Goal: Transaction & Acquisition: Purchase product/service

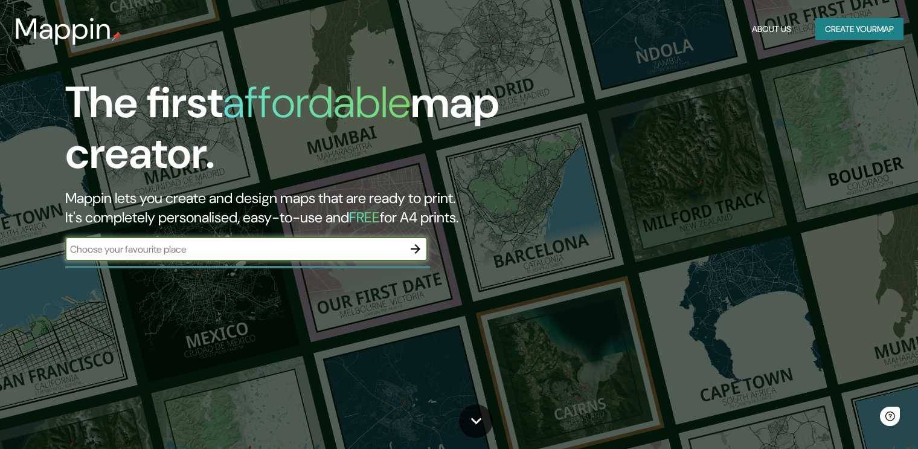
click at [264, 253] on input "text" at bounding box center [234, 249] width 338 height 14
type input "acapulco"
click at [411, 251] on icon "button" at bounding box center [415, 249] width 15 height 15
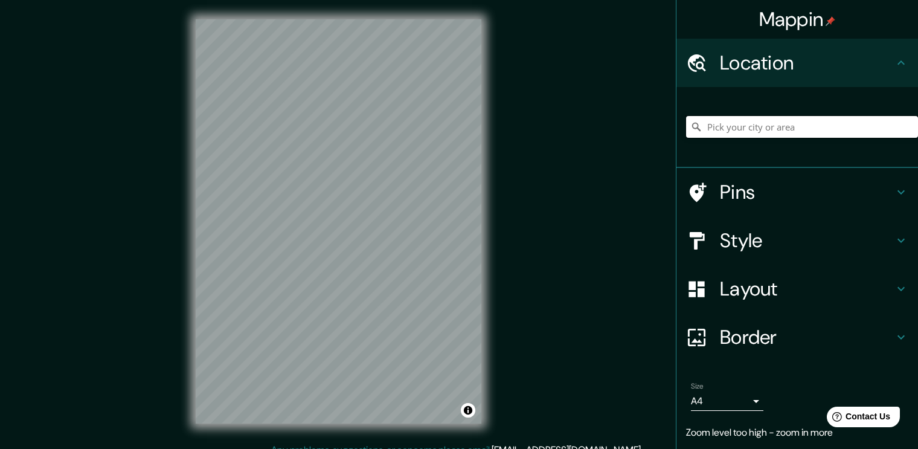
click at [781, 126] on input "Pick your city or area" at bounding box center [802, 127] width 232 height 22
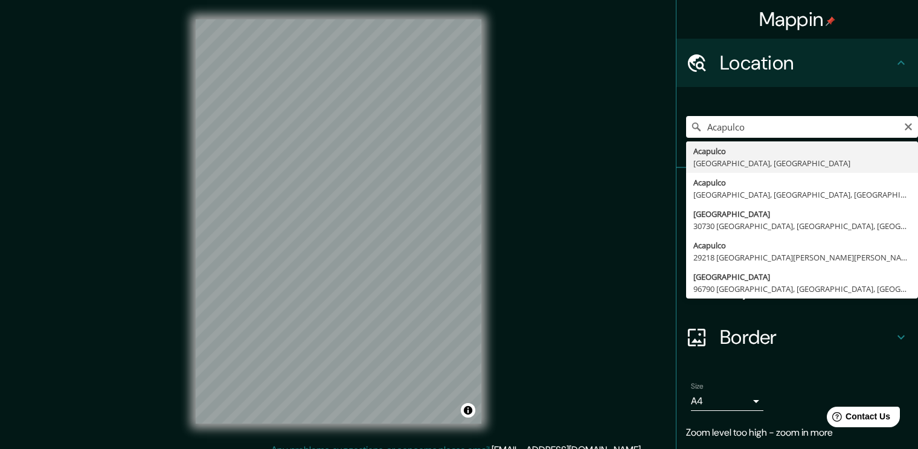
type input "Acapulco, [GEOGRAPHIC_DATA], [GEOGRAPHIC_DATA]"
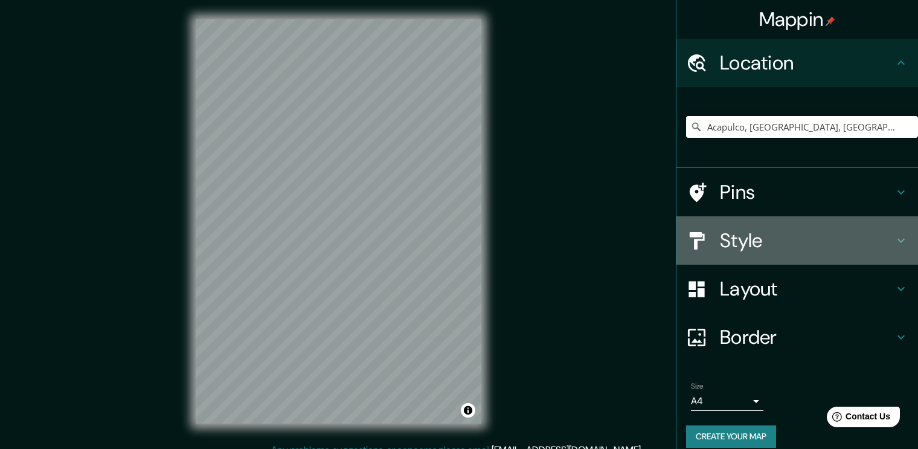
click at [795, 240] on h4 "Style" at bounding box center [807, 240] width 174 height 24
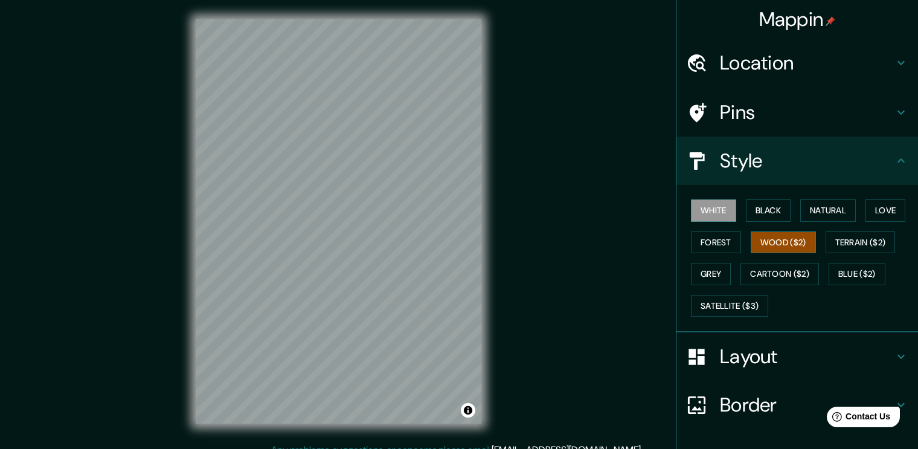
click at [778, 242] on button "Wood ($2)" at bounding box center [783, 242] width 65 height 22
click at [835, 246] on button "Terrain ($2)" at bounding box center [861, 242] width 70 height 22
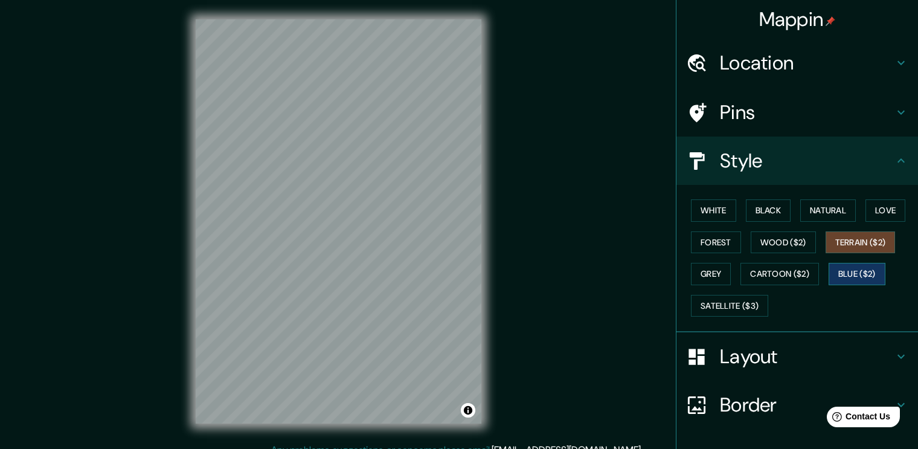
click at [833, 269] on button "Blue ($2)" at bounding box center [857, 274] width 57 height 22
click at [746, 277] on button "Cartoon ($2)" at bounding box center [780, 274] width 79 height 22
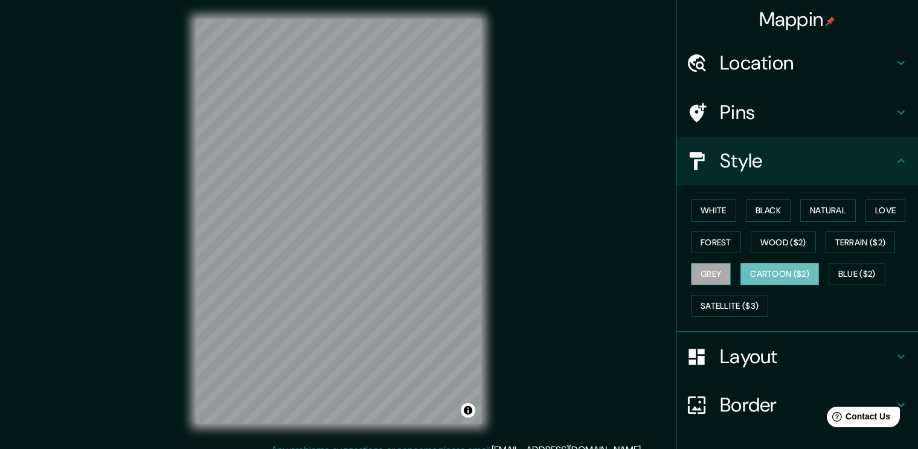
click at [706, 274] on button "Grey" at bounding box center [711, 274] width 40 height 22
click at [701, 239] on button "Forest" at bounding box center [716, 242] width 50 height 22
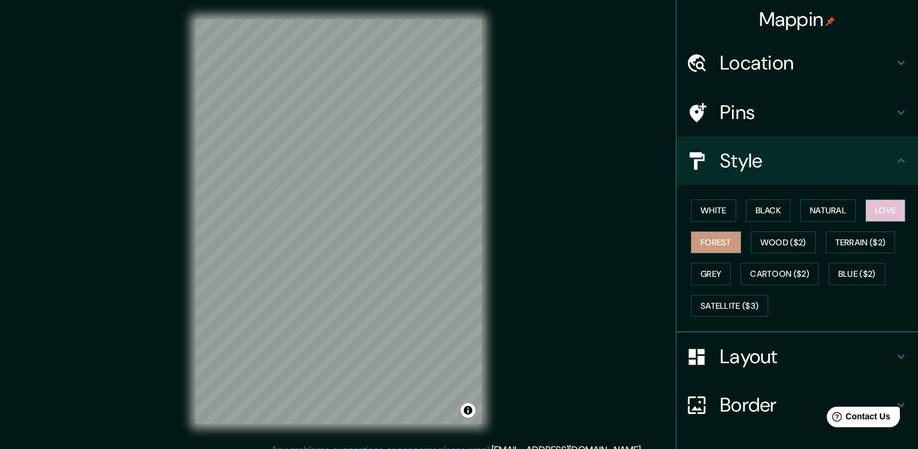
click at [877, 207] on button "Love" at bounding box center [886, 210] width 40 height 22
click at [821, 213] on button "Natural" at bounding box center [829, 210] width 56 height 22
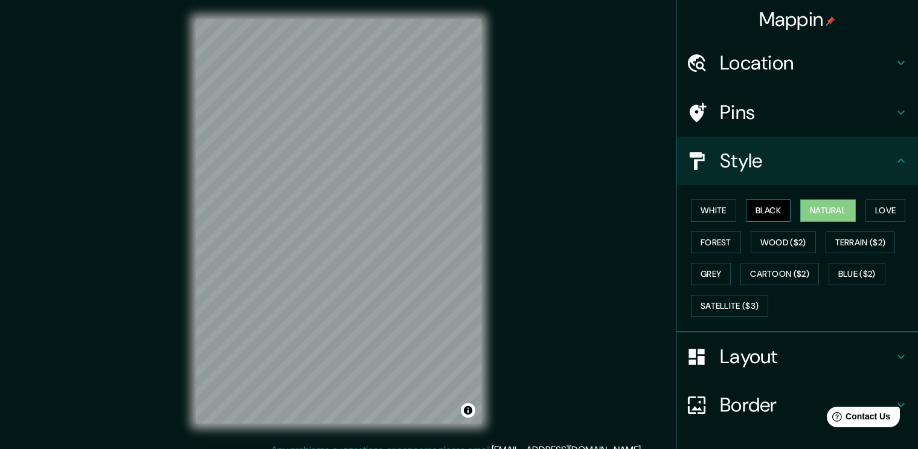
click at [764, 216] on button "Black" at bounding box center [768, 210] width 45 height 22
click at [717, 216] on button "White" at bounding box center [713, 210] width 45 height 22
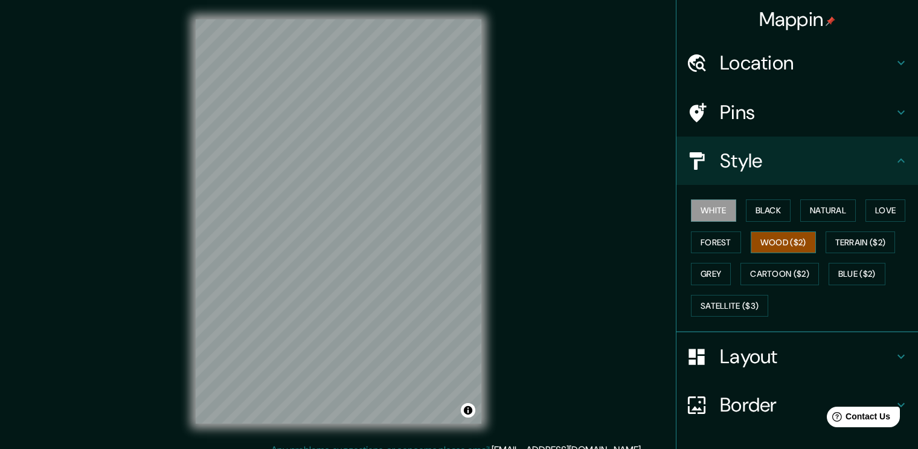
click at [778, 239] on button "Wood ($2)" at bounding box center [783, 242] width 65 height 22
click at [882, 208] on button "Love" at bounding box center [886, 210] width 40 height 22
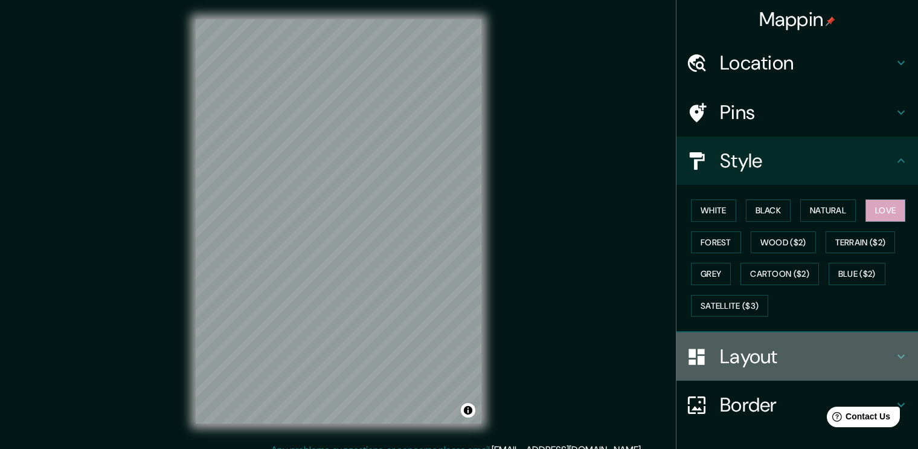
click at [784, 358] on h4 "Layout" at bounding box center [807, 356] width 174 height 24
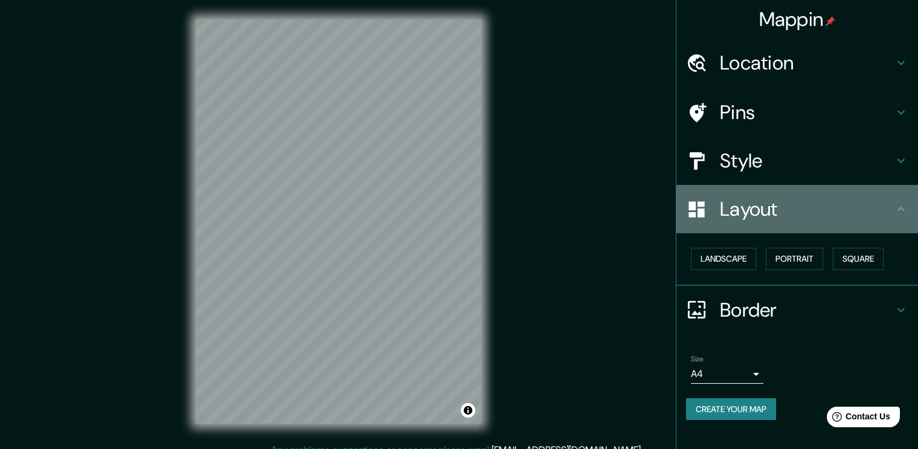
click at [833, 219] on h4 "Layout" at bounding box center [807, 209] width 174 height 24
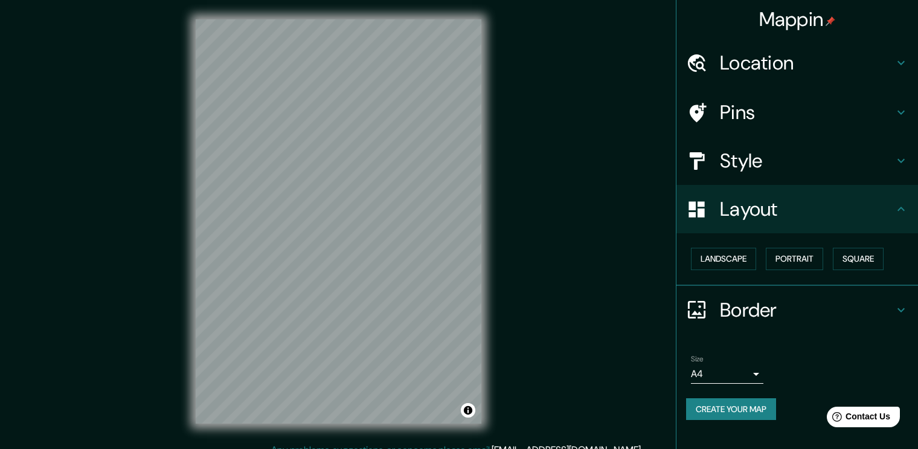
click at [596, 216] on div "Mappin Location [GEOGRAPHIC_DATA], [GEOGRAPHIC_DATA], [GEOGRAPHIC_DATA] Pins St…" at bounding box center [459, 231] width 918 height 462
click at [901, 161] on icon at bounding box center [901, 161] width 7 height 4
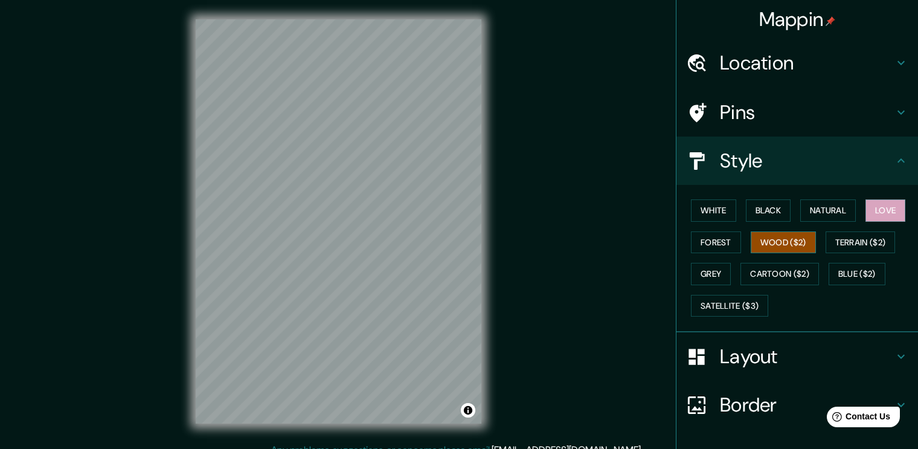
click at [780, 234] on button "Wood ($2)" at bounding box center [783, 242] width 65 height 22
click at [867, 218] on button "Love" at bounding box center [886, 210] width 40 height 22
